Goal: Information Seeking & Learning: Learn about a topic

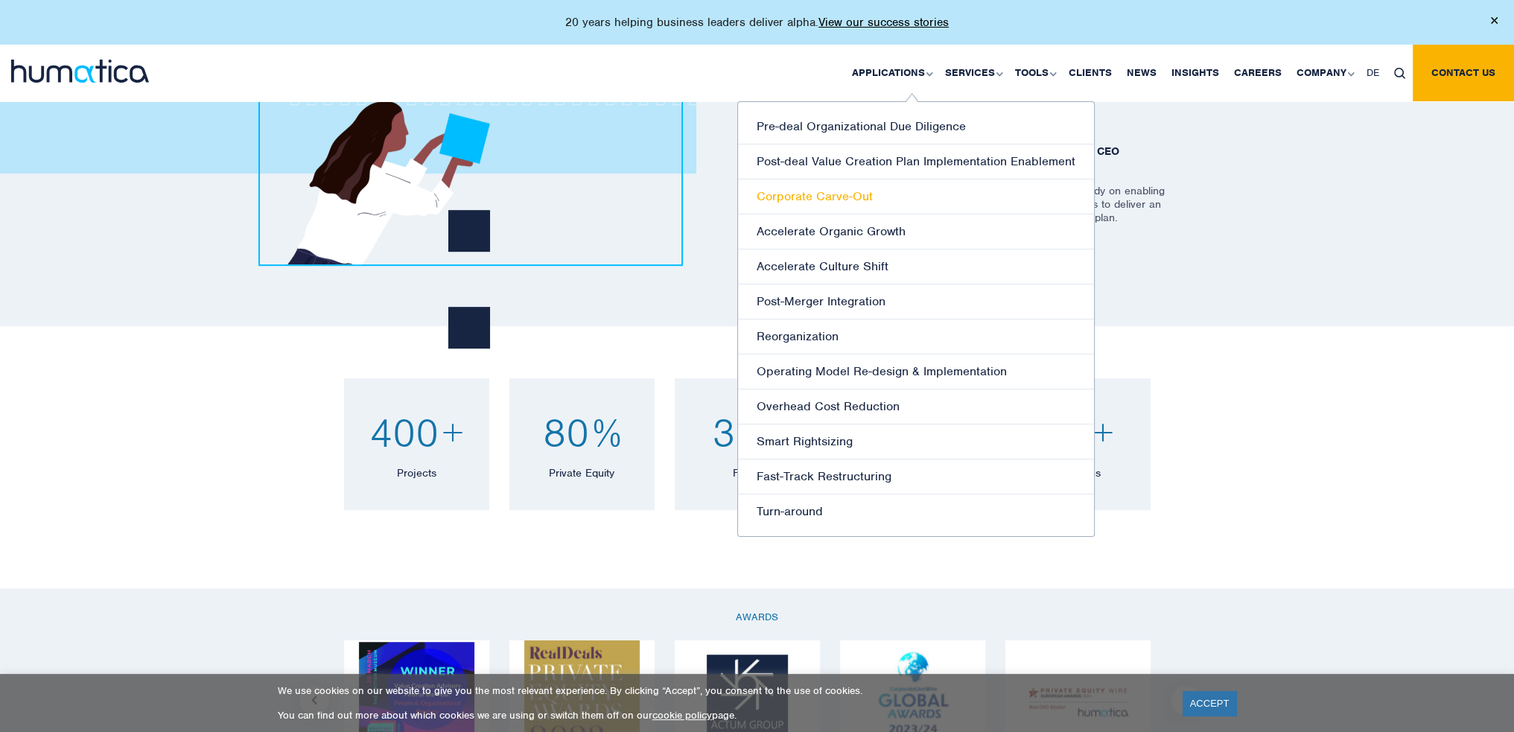
scroll to position [1043, 0]
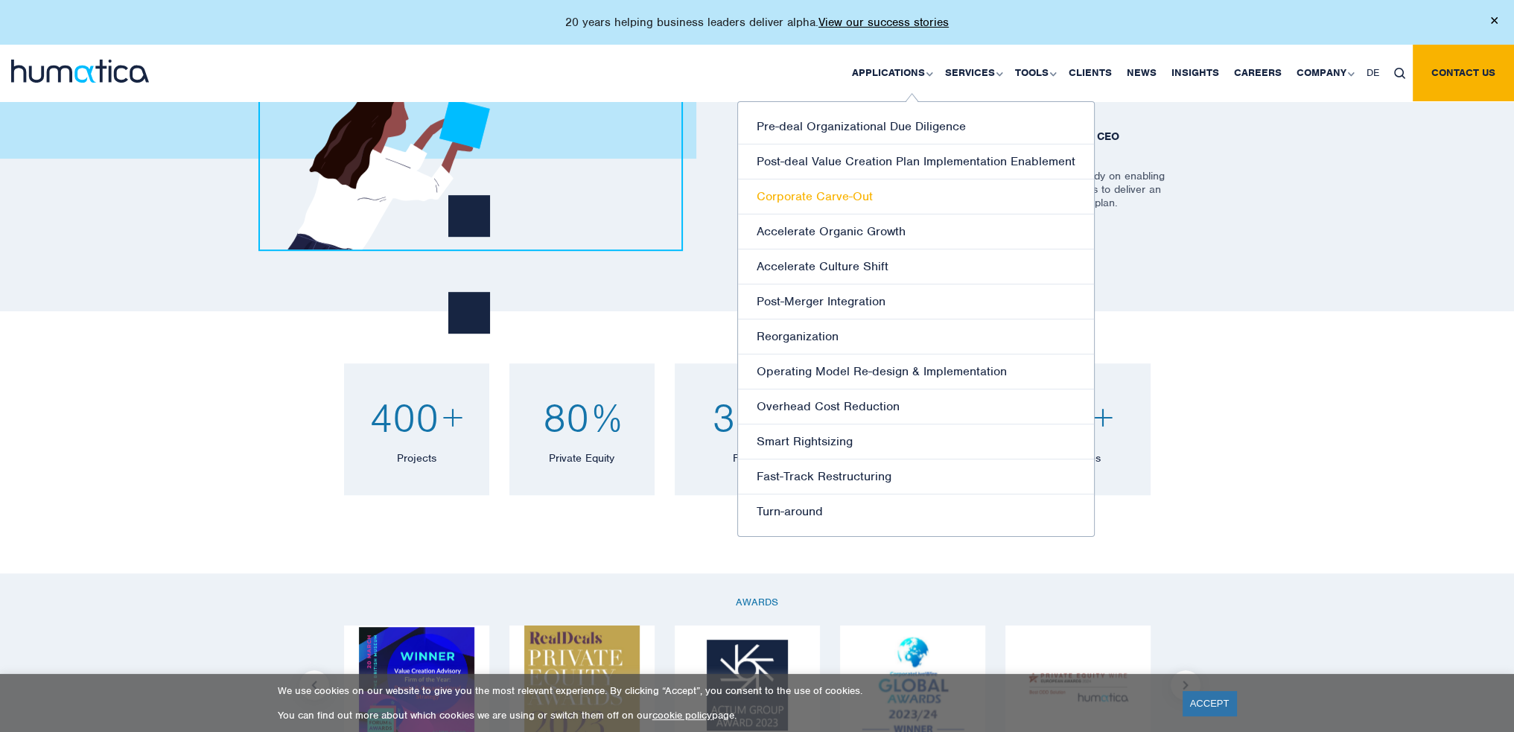
click at [837, 194] on link "Corporate Carve-Out" at bounding box center [916, 196] width 356 height 35
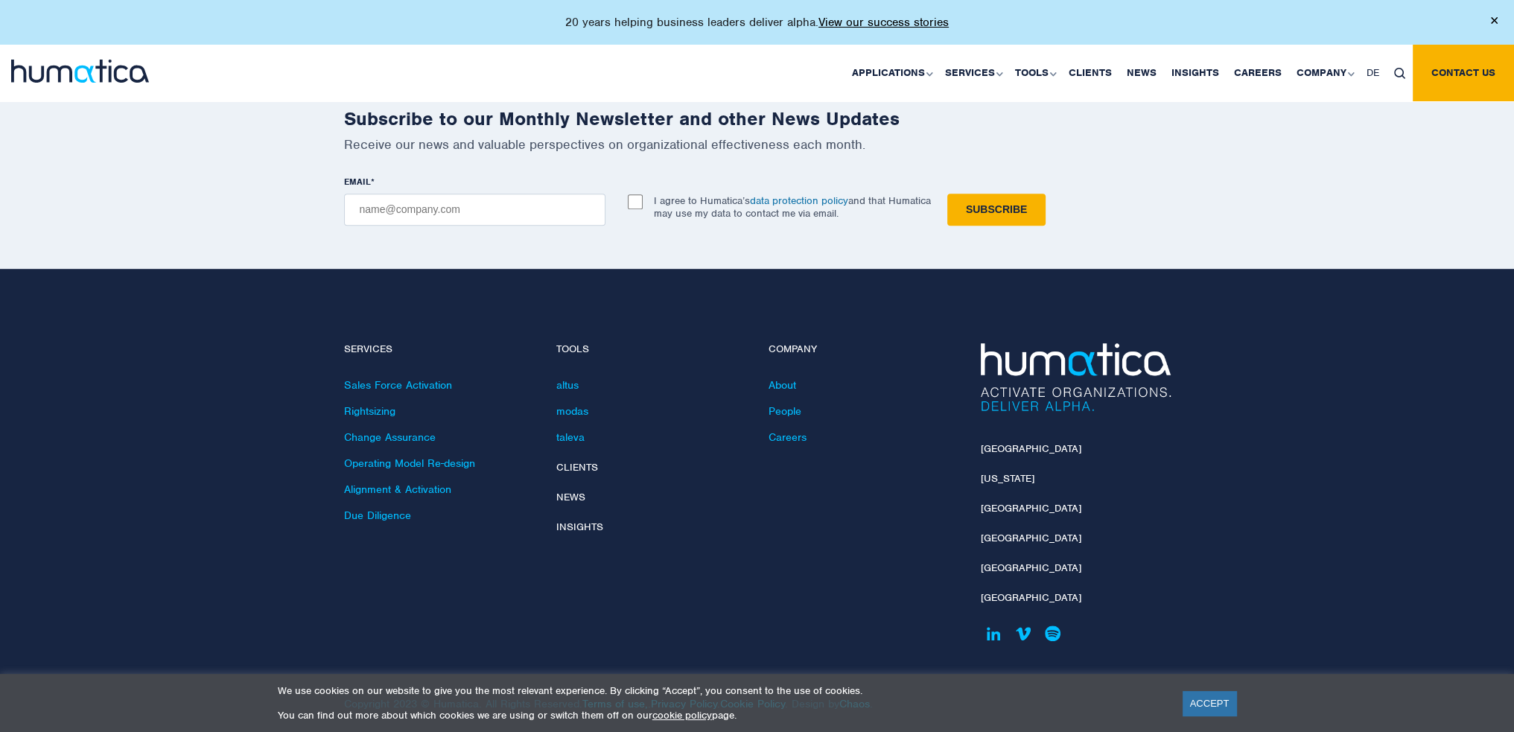
scroll to position [1209, 0]
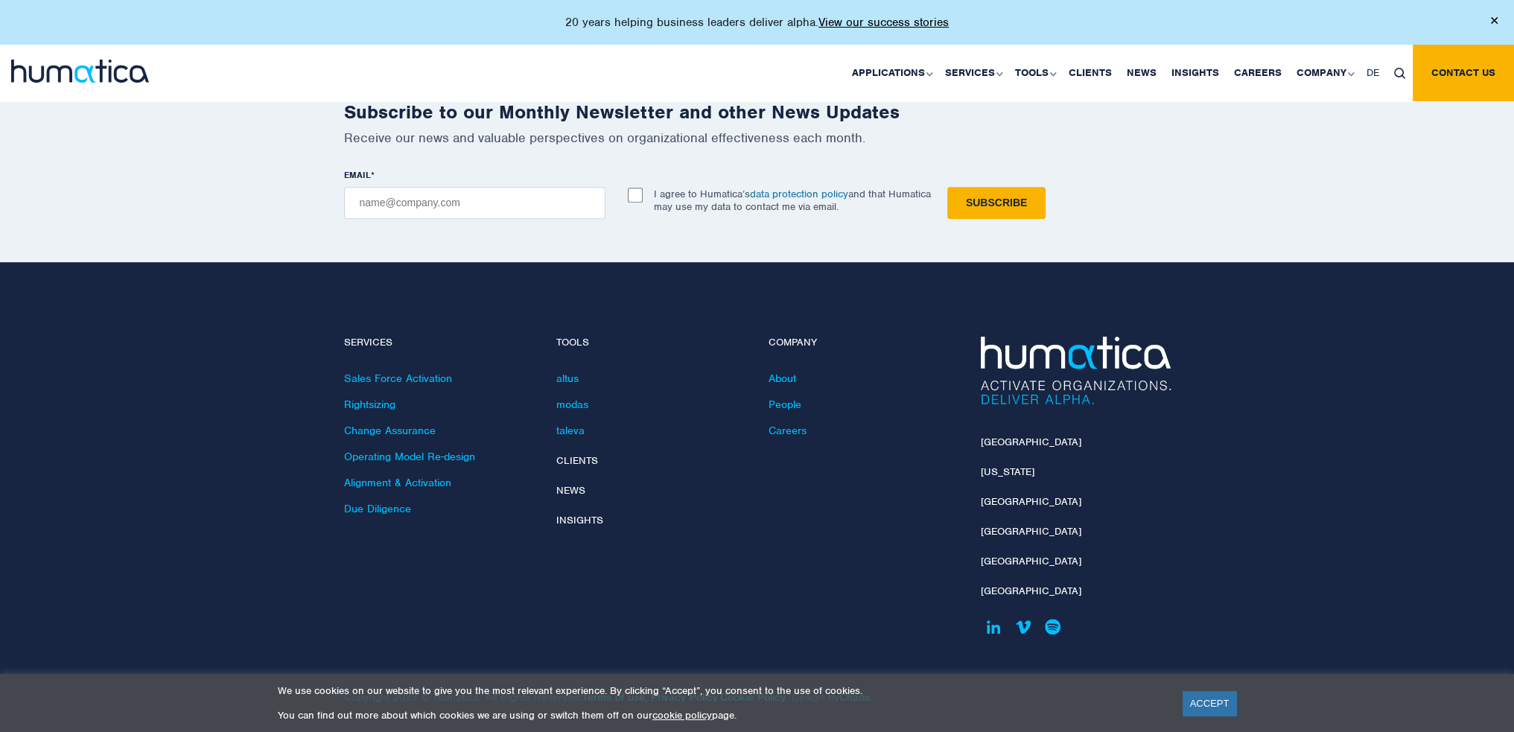
click at [1224, 690] on div "ACCEPT" at bounding box center [1208, 703] width 58 height 32
click at [1225, 699] on link "ACCEPT" at bounding box center [1210, 703] width 54 height 25
